Goal: Information Seeking & Learning: Find specific fact

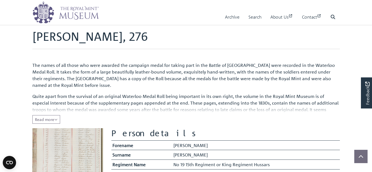
scroll to position [26, 0]
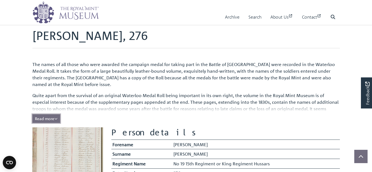
click at [48, 118] on span "Read more" at bounding box center [46, 118] width 23 height 5
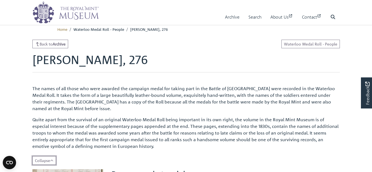
scroll to position [0, 0]
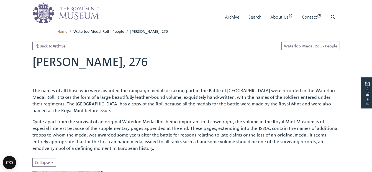
click at [196, 50] on div "Back to Archive Waterloo Medal Roll - People" at bounding box center [185, 46] width 307 height 9
click at [332, 16] on icon at bounding box center [332, 17] width 4 height 4
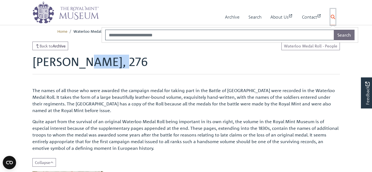
click at [332, 16] on icon at bounding box center [332, 17] width 4 height 4
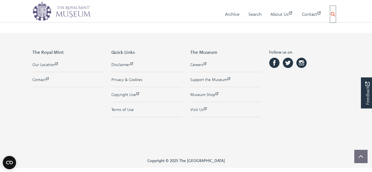
scroll to position [380, 0]
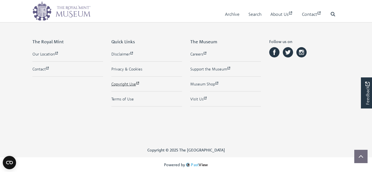
click at [130, 83] on link "Copyright Use" at bounding box center [146, 84] width 71 height 6
click at [9, 161] on icon "Open CMP widget" at bounding box center [9, 162] width 7 height 3
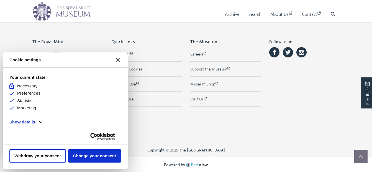
scroll to position [0, 0]
click at [118, 58] on icon "[#WIDGET_ICON_CROSS#]" at bounding box center [118, 60] width 4 height 4
